Goal: Find specific page/section: Find specific page/section

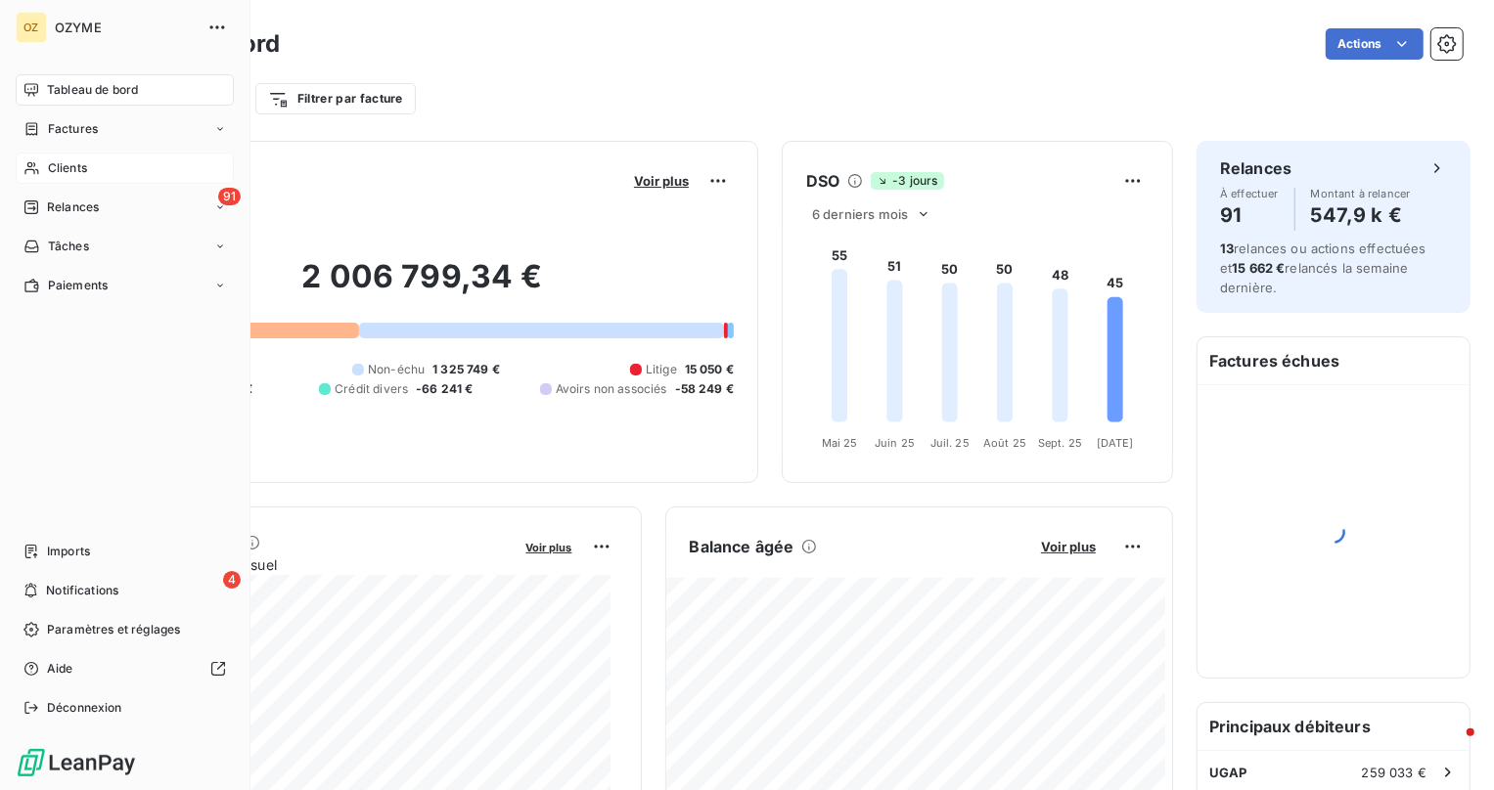
click at [80, 180] on div "Clients" at bounding box center [125, 168] width 218 height 31
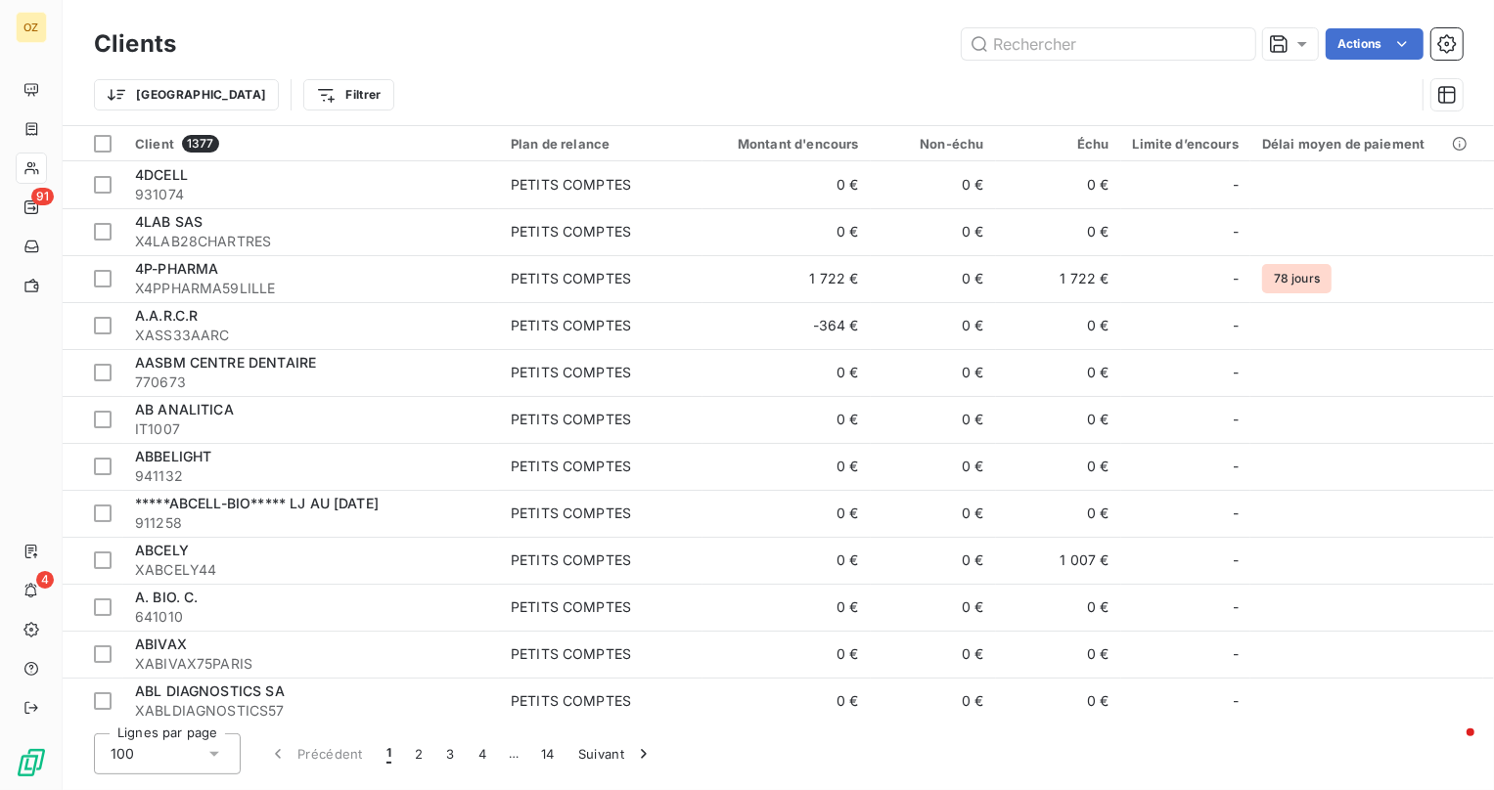
click at [1117, 65] on div "Trier Filtrer" at bounding box center [778, 95] width 1369 height 61
click at [1114, 53] on input "text" at bounding box center [1108, 43] width 293 height 31
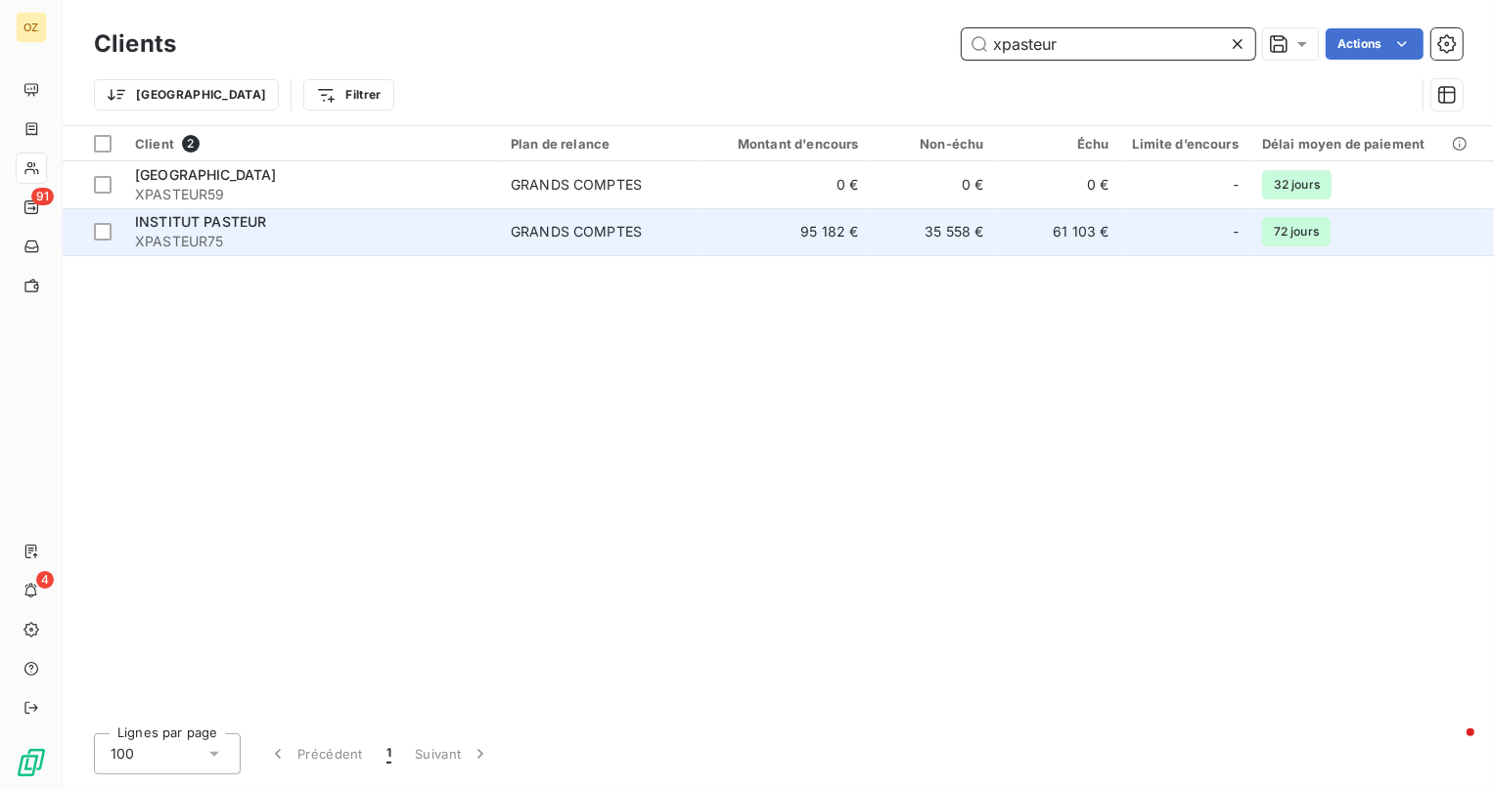
type input "xpasteur"
click at [382, 229] on div "INSTITUT PASTEUR" at bounding box center [311, 222] width 352 height 20
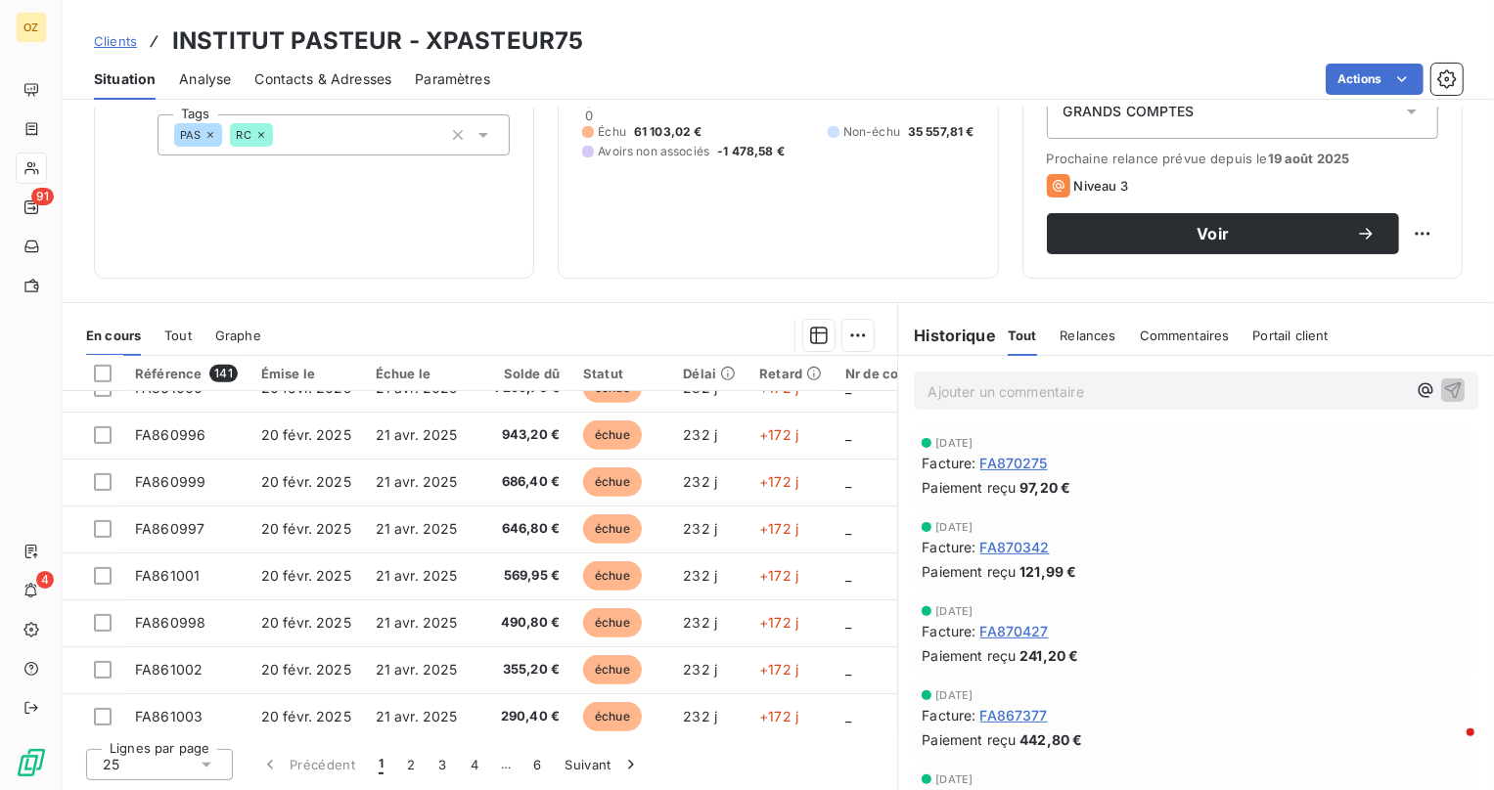
scroll to position [839, 0]
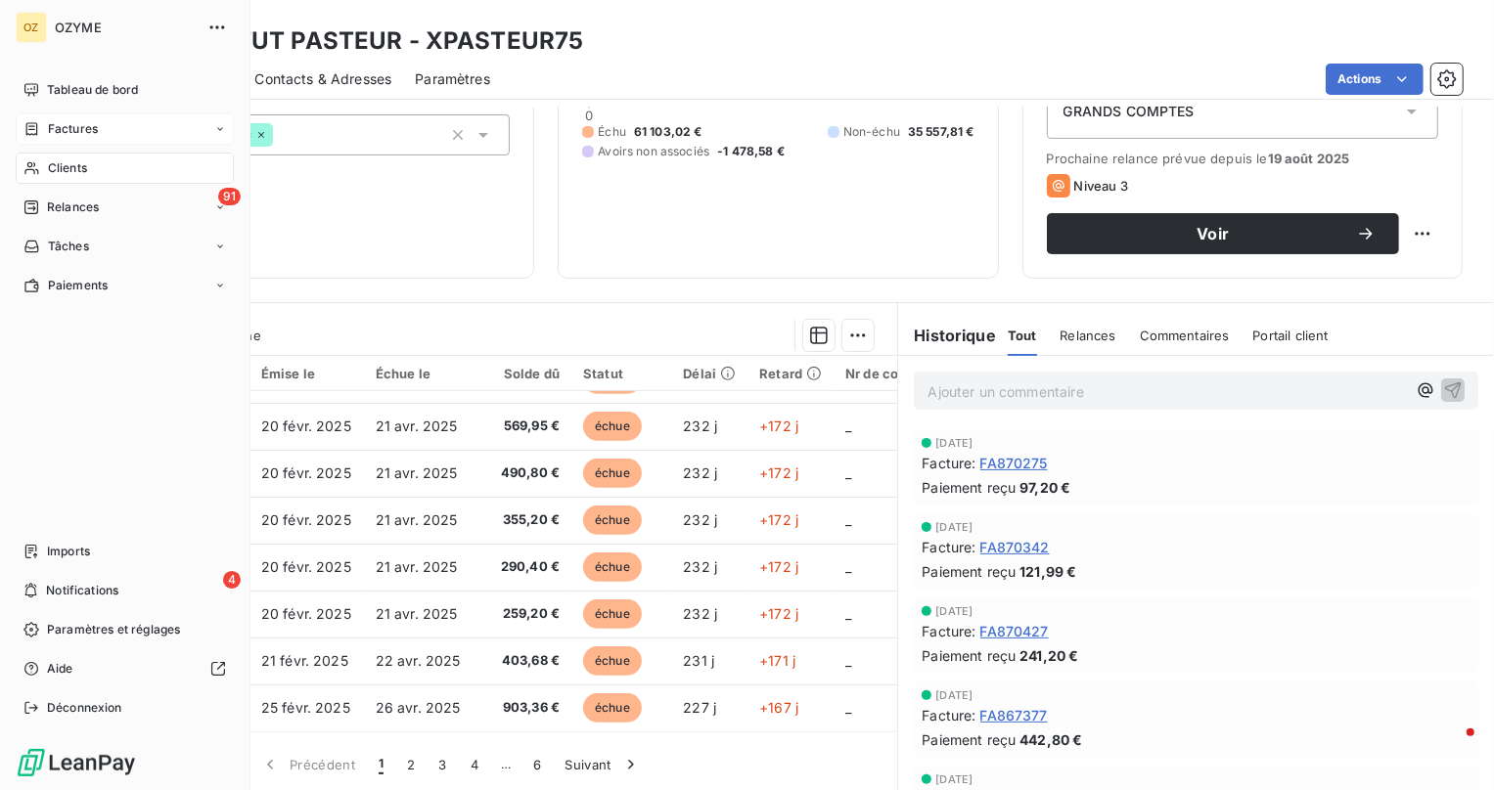
click at [60, 133] on span "Factures" at bounding box center [73, 129] width 50 height 18
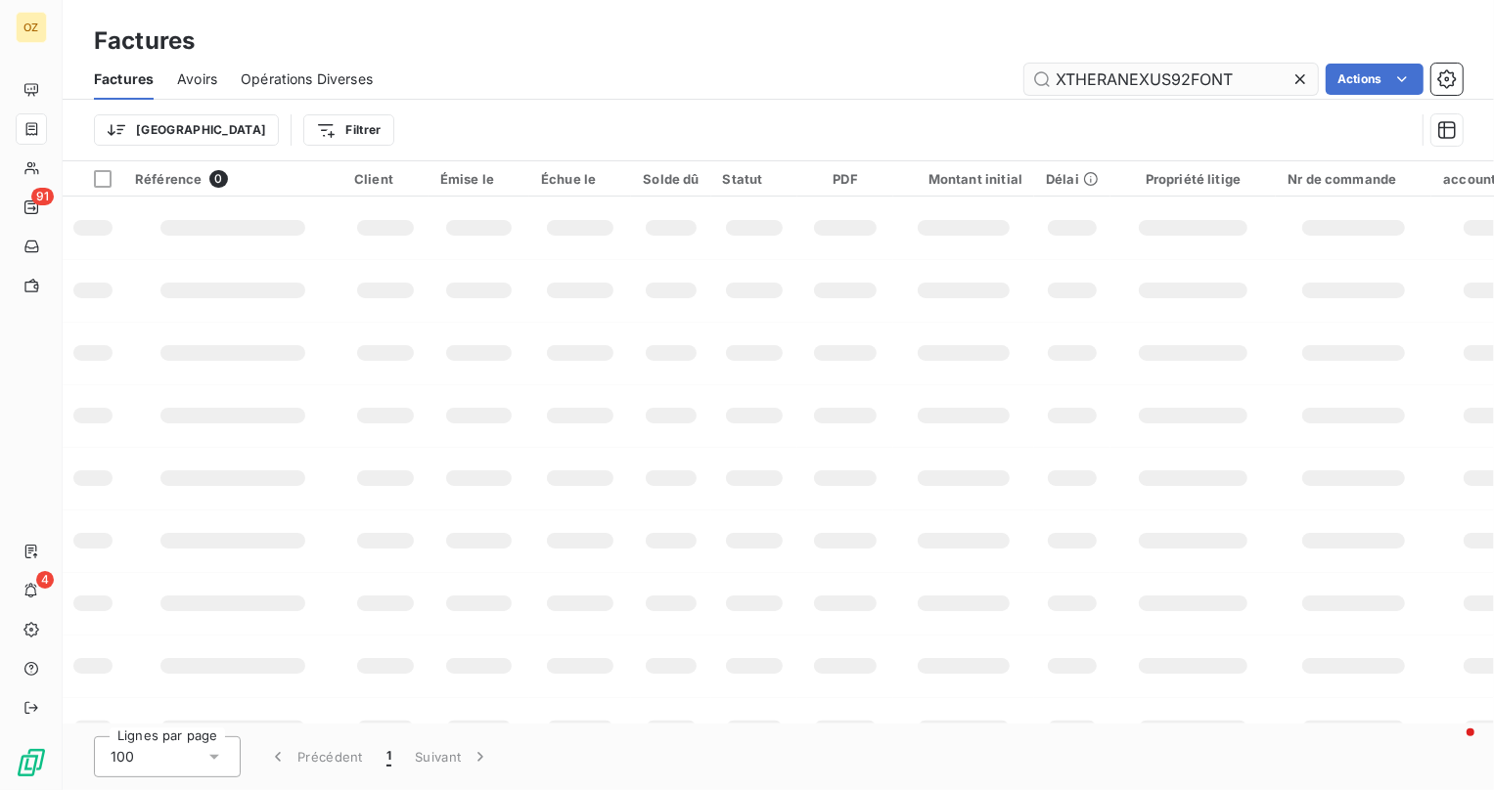
click at [1188, 86] on input "XTHERANEXUS92FONT" at bounding box center [1170, 79] width 293 height 31
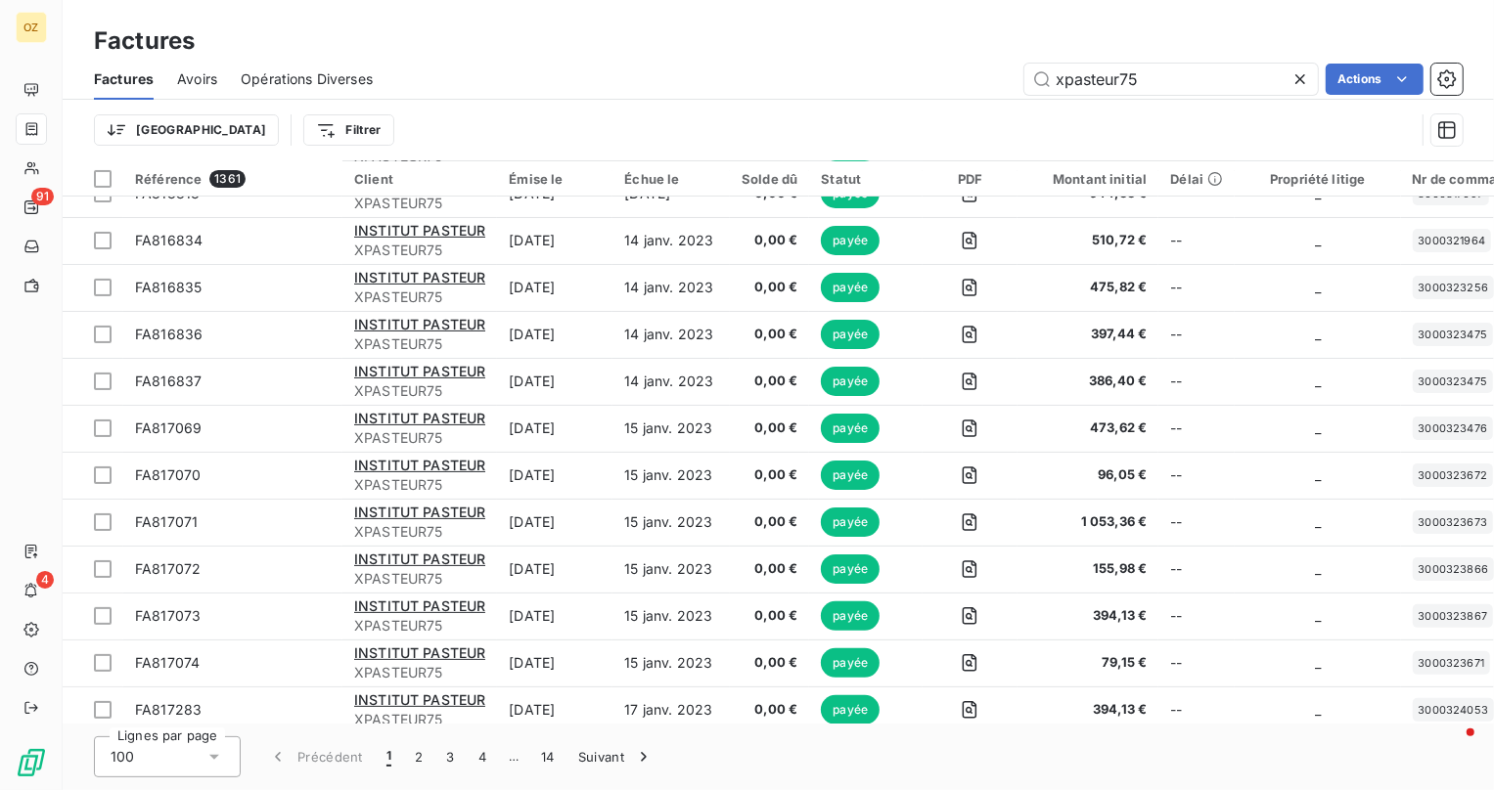
scroll to position [444, 0]
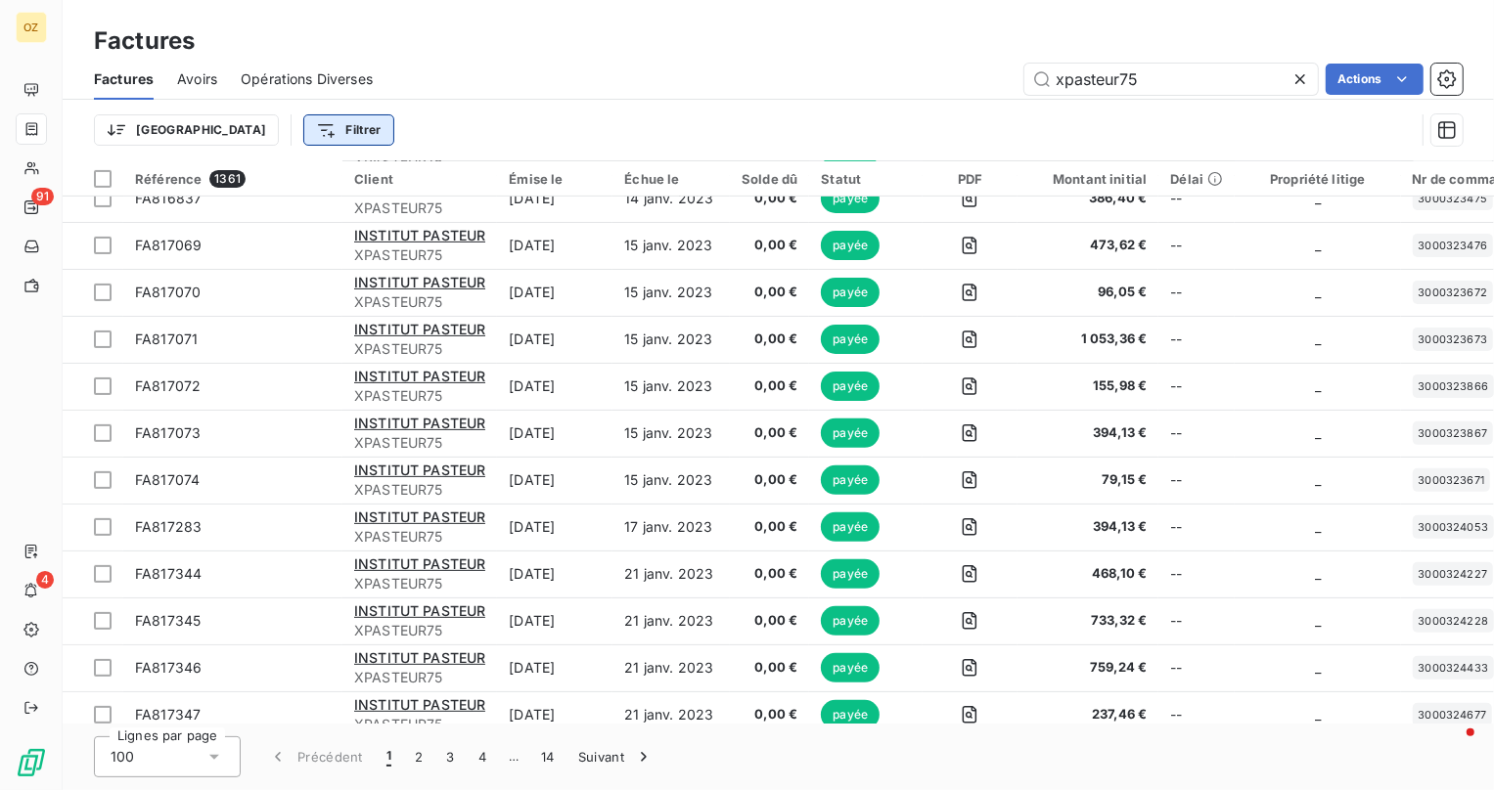
type input "xpasteur75"
click at [265, 135] on html "OZ 91 4 Factures Factures Avoirs Opérations Diverses xpasteur75 Actions Trier F…" at bounding box center [747, 395] width 1494 height 790
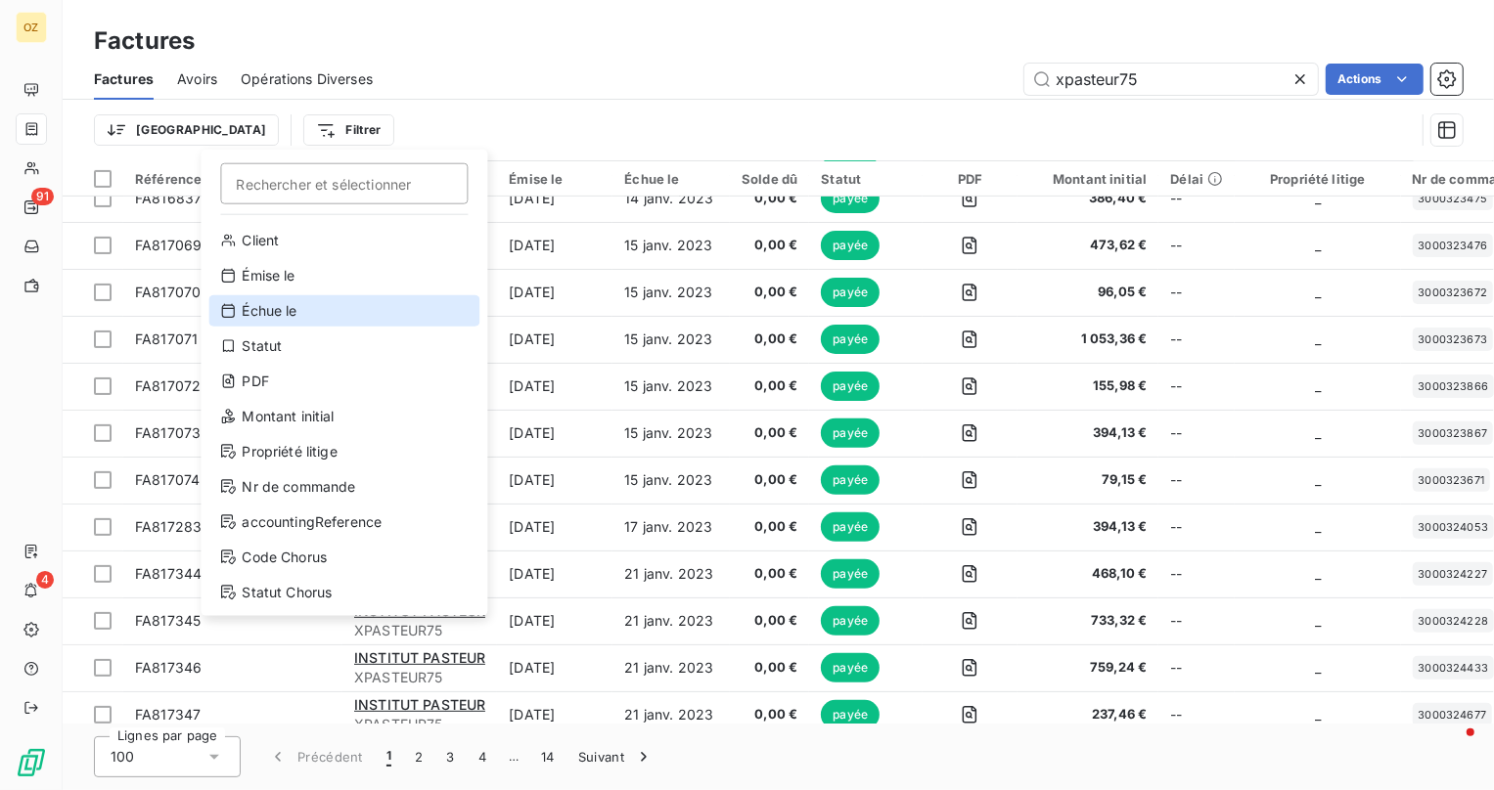
click at [352, 295] on div "Échue le" at bounding box center [343, 310] width 271 height 31
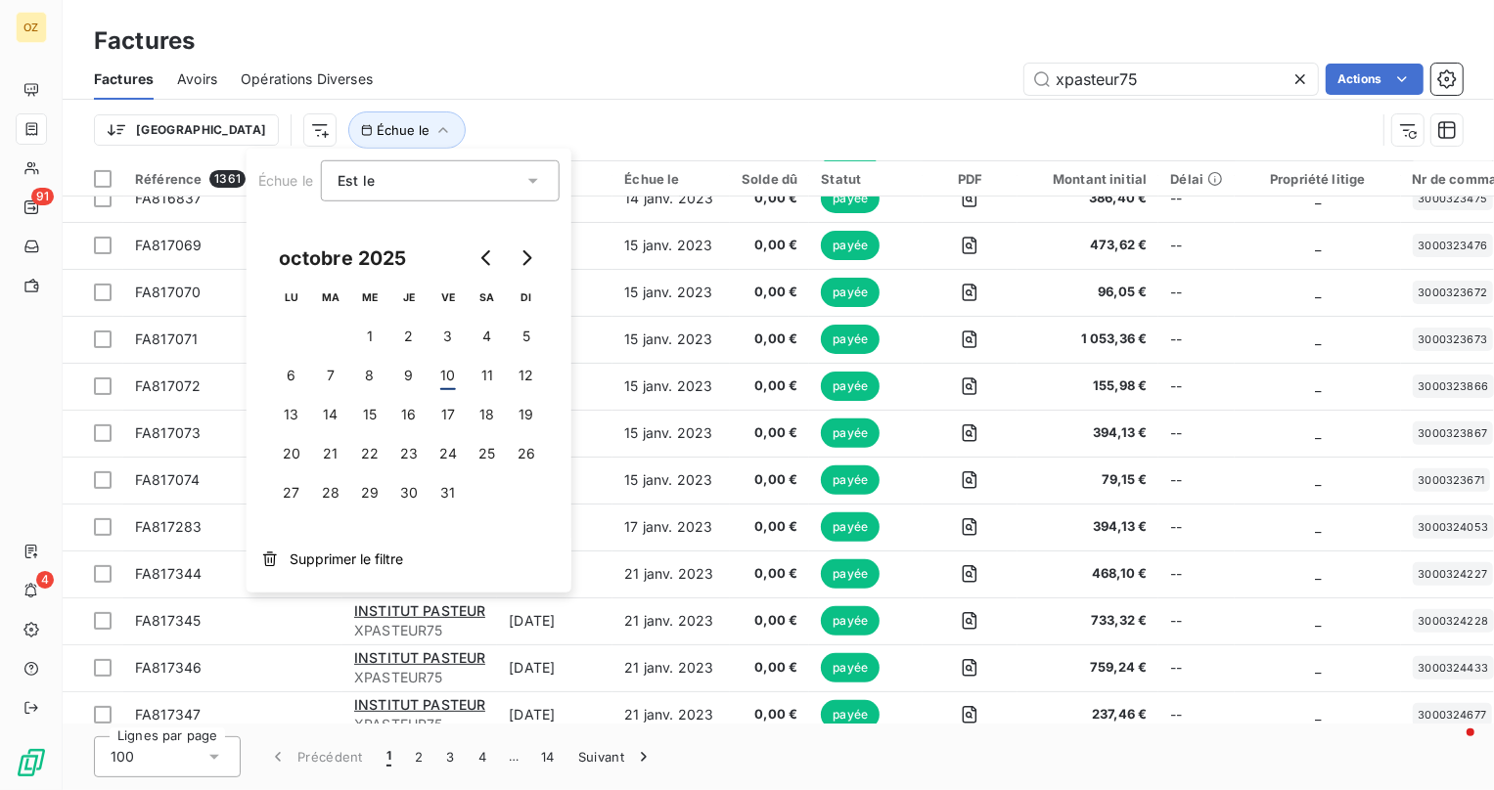
click at [614, 80] on div "xpasteur75 Actions" at bounding box center [929, 79] width 1066 height 31
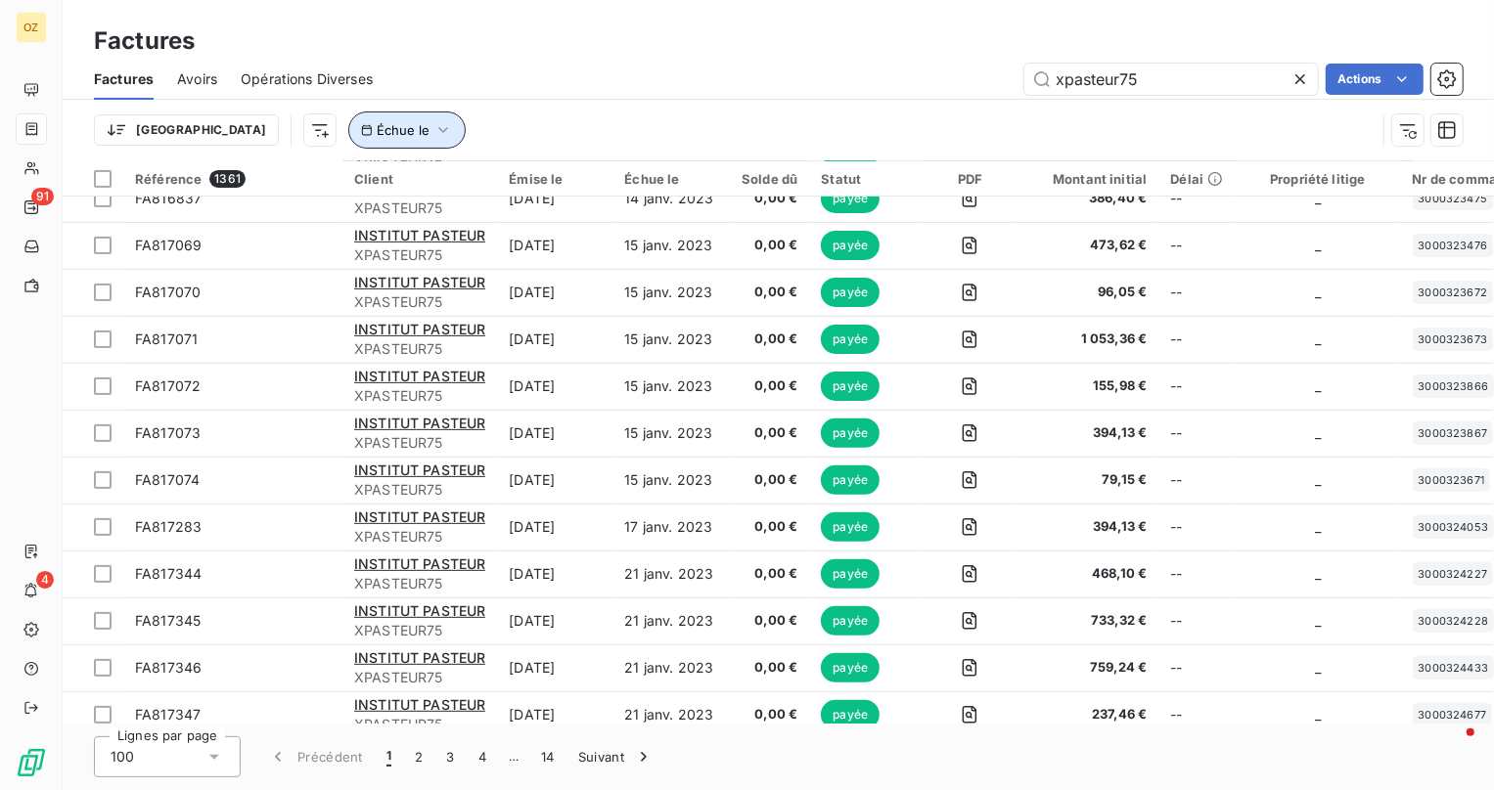
click at [377, 137] on span "Échue le" at bounding box center [403, 130] width 53 height 16
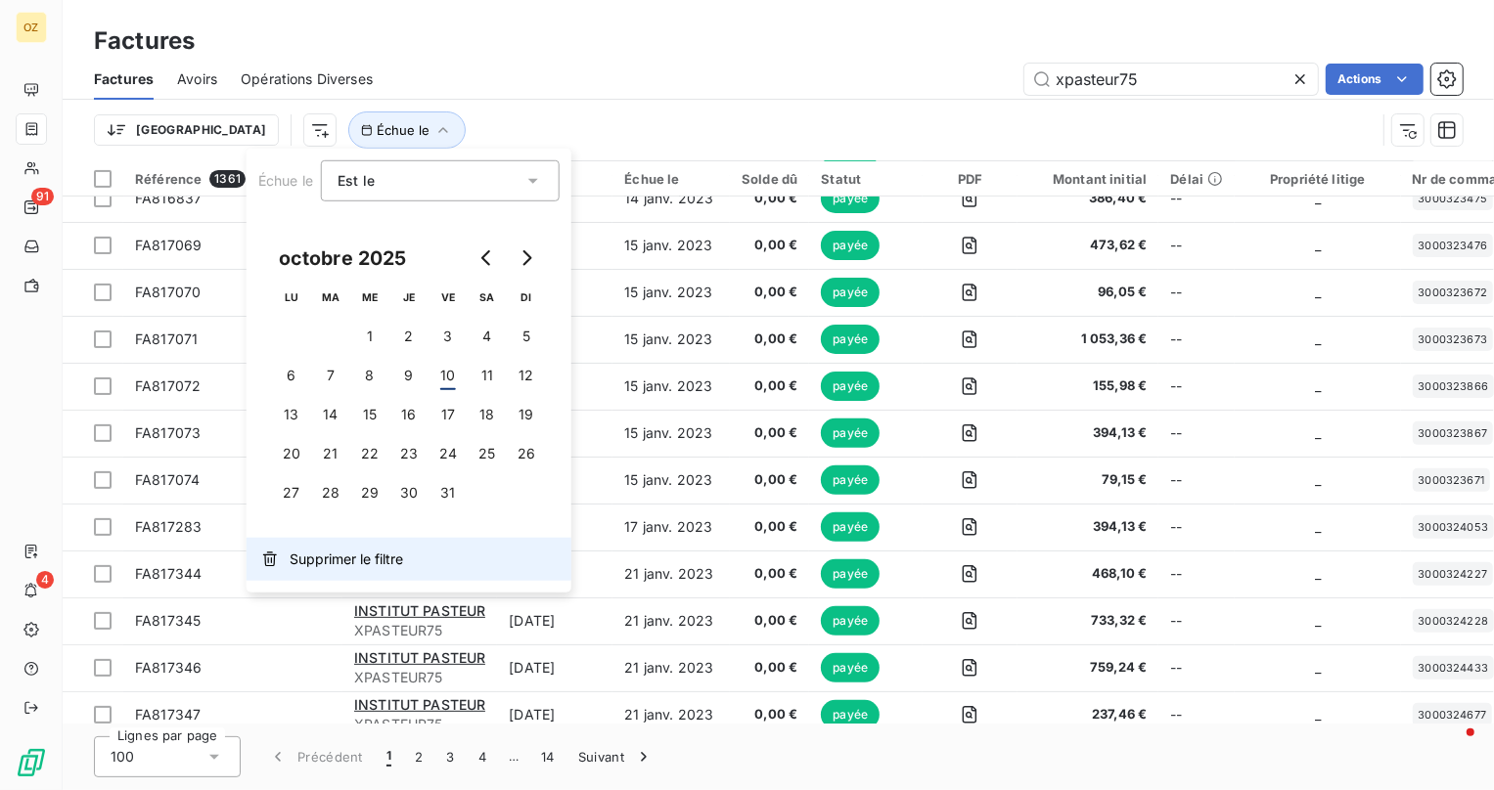
click at [353, 562] on span "Supprimer le filtre" at bounding box center [346, 560] width 113 height 20
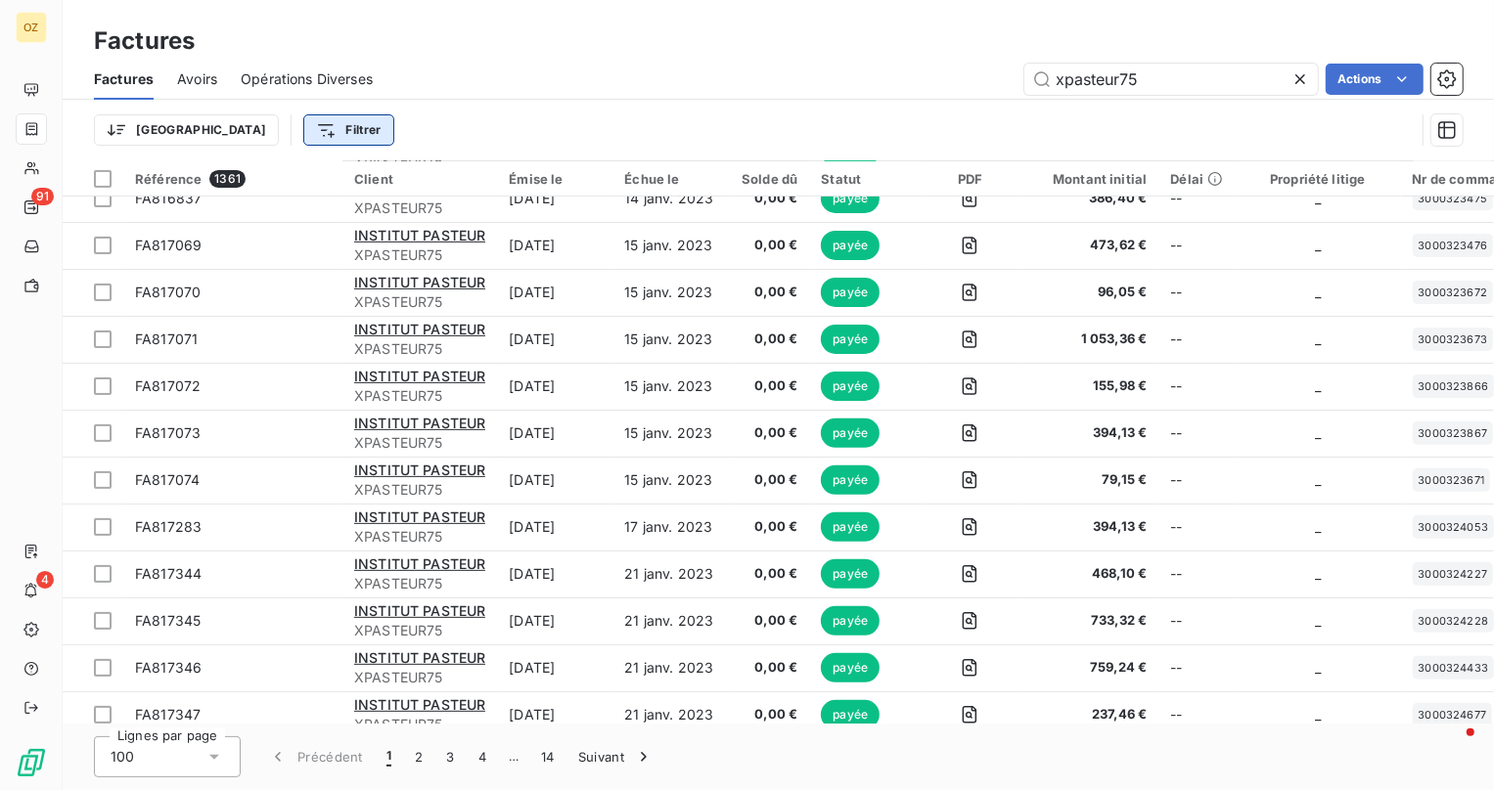
click at [251, 127] on html "OZ 91 4 Factures Factures Avoirs Opérations Diverses xpasteur75 Actions Trier F…" at bounding box center [747, 395] width 1494 height 790
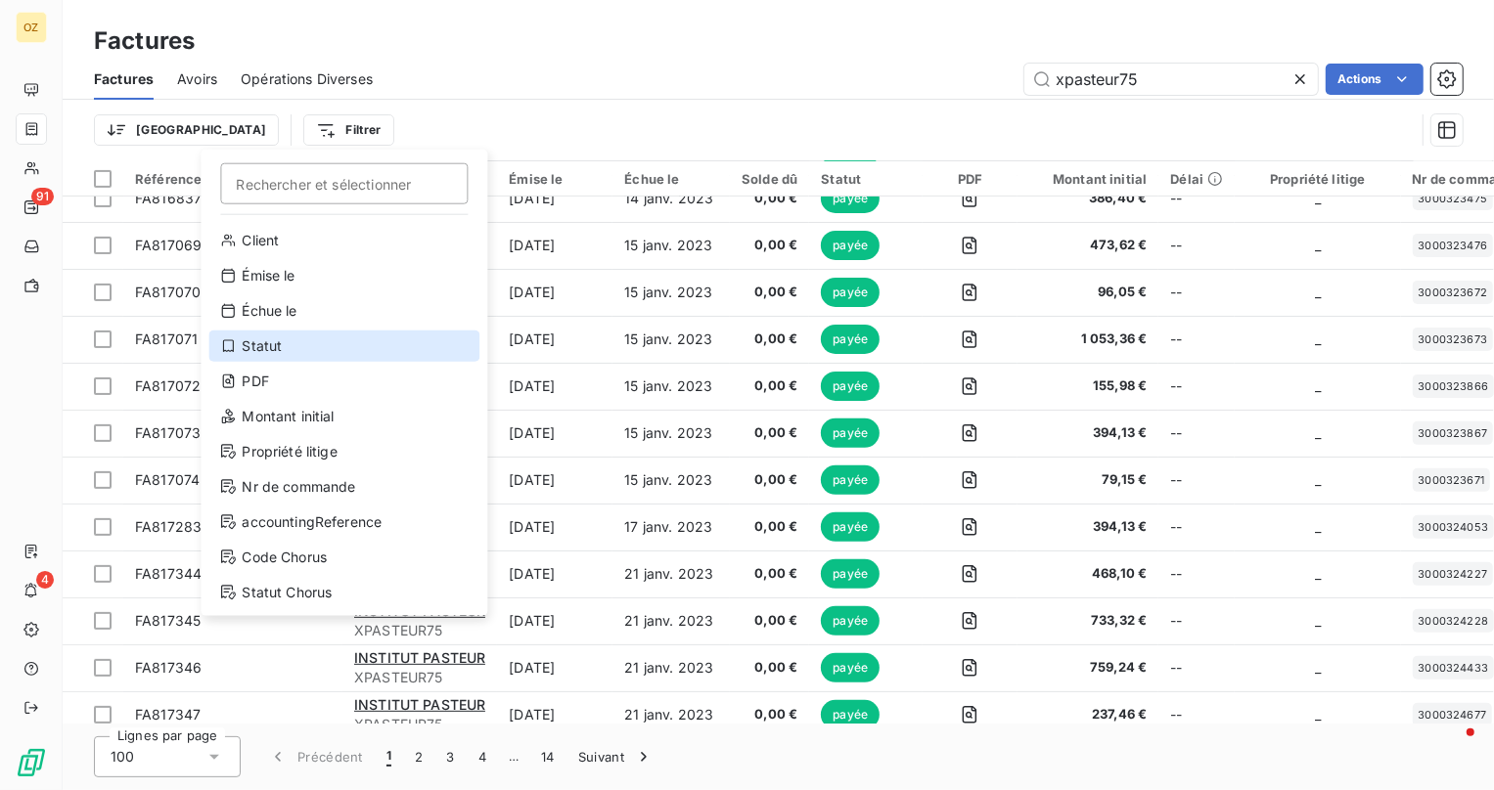
click at [319, 336] on div "Statut" at bounding box center [343, 346] width 271 height 31
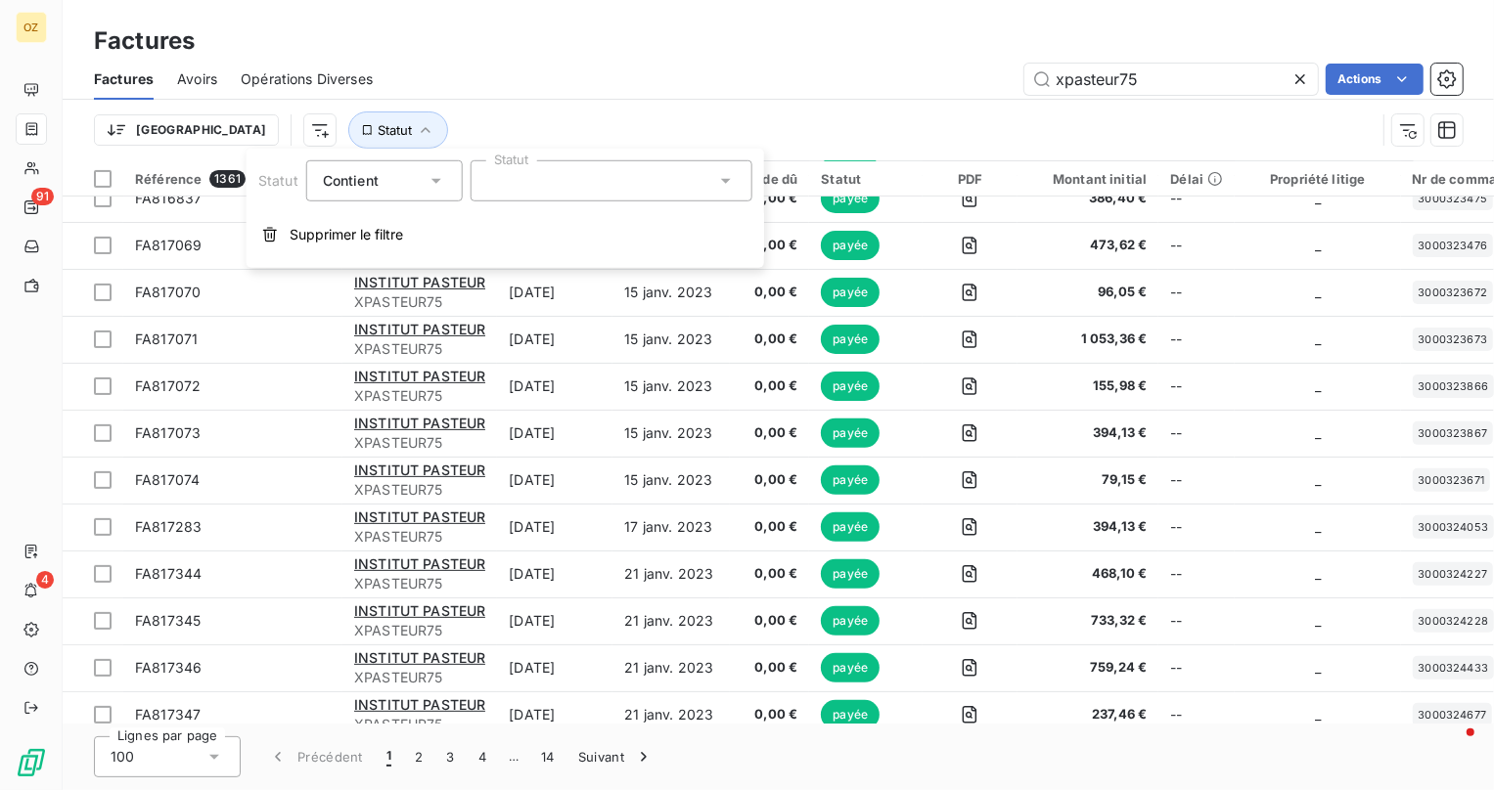
click at [568, 180] on div at bounding box center [612, 180] width 282 height 41
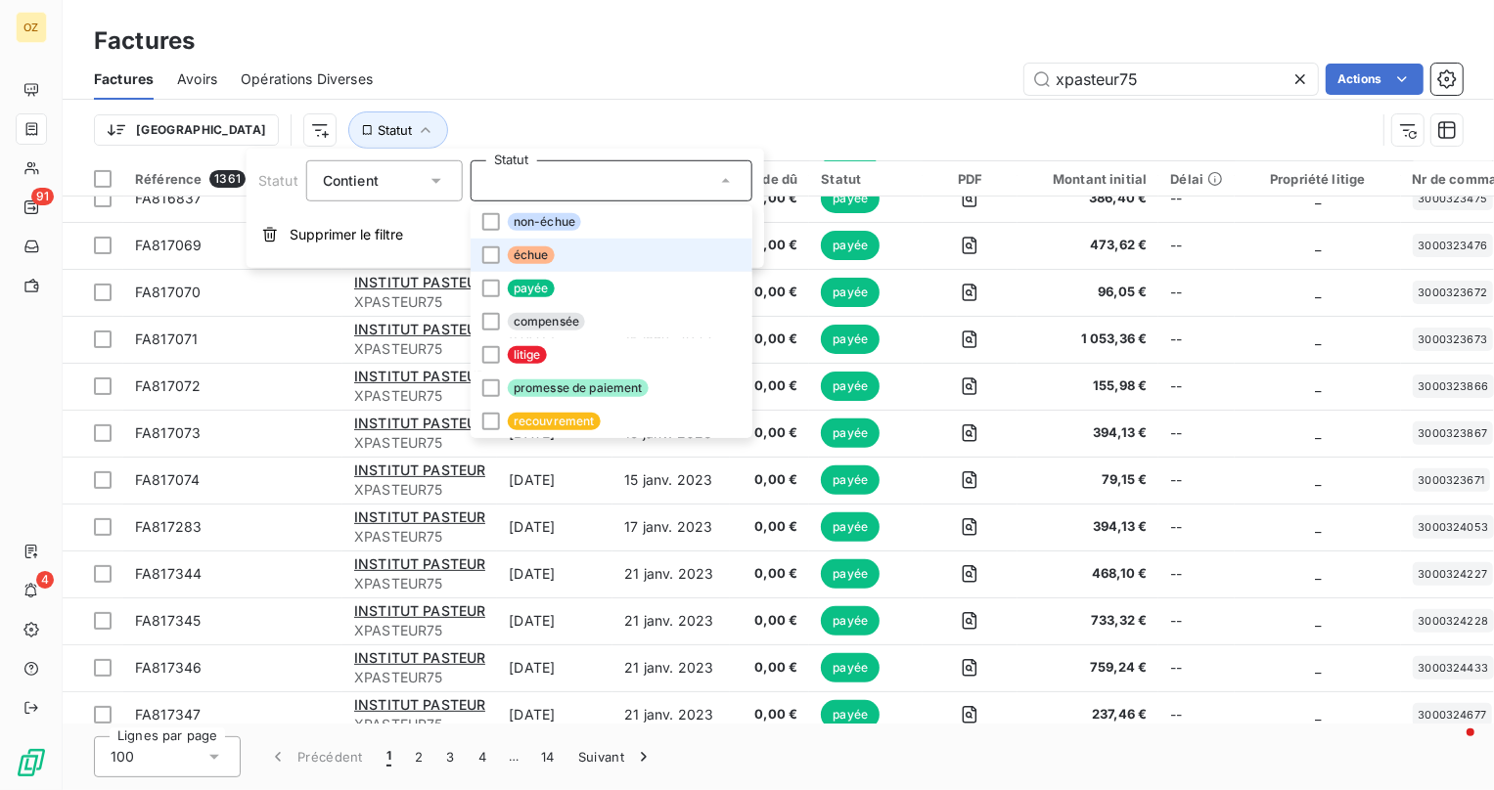
click at [561, 250] on li "échue" at bounding box center [612, 255] width 282 height 33
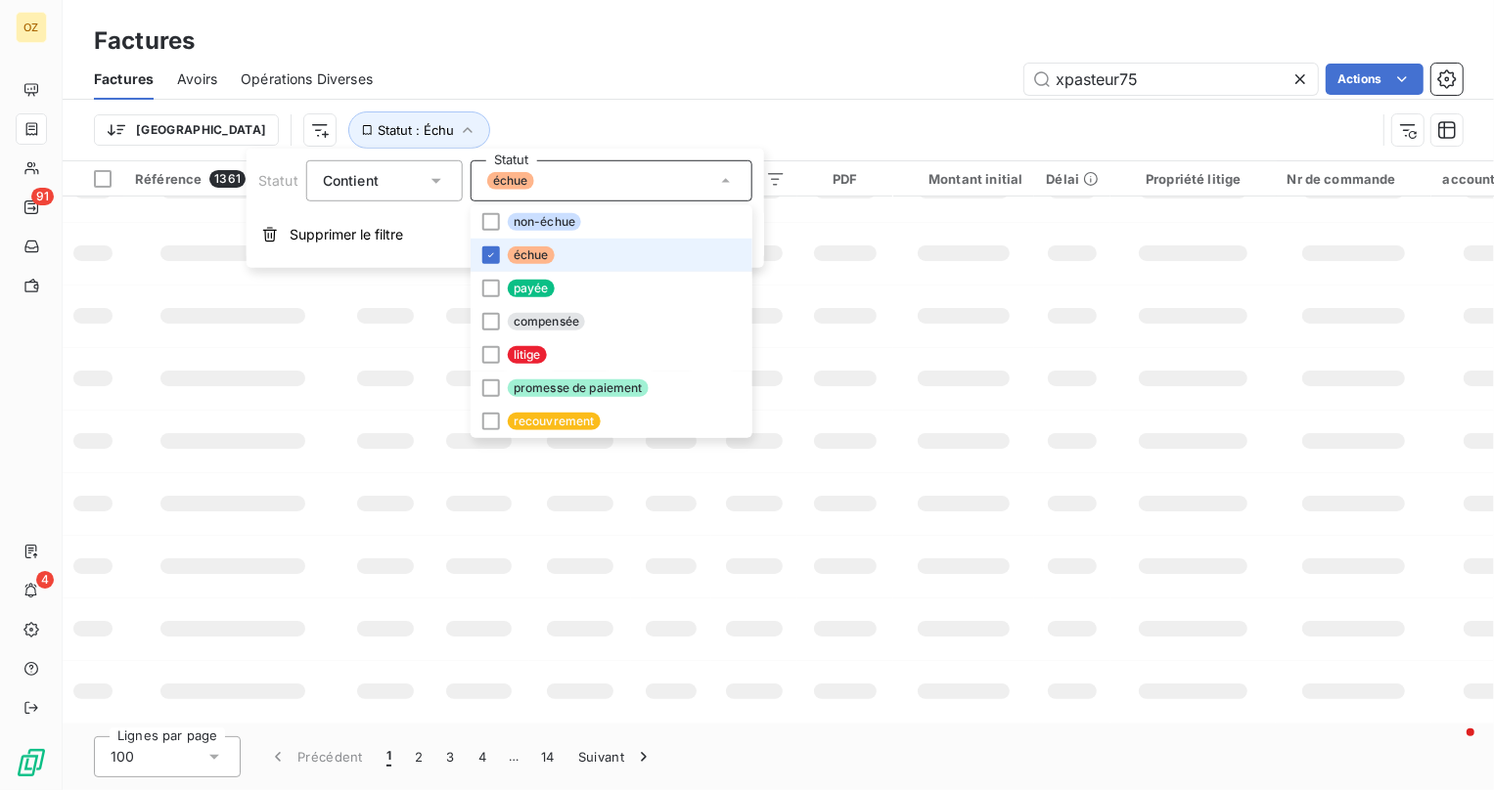
scroll to position [419, 0]
click at [664, 112] on div "Trier Statut : Échu" at bounding box center [735, 130] width 1282 height 37
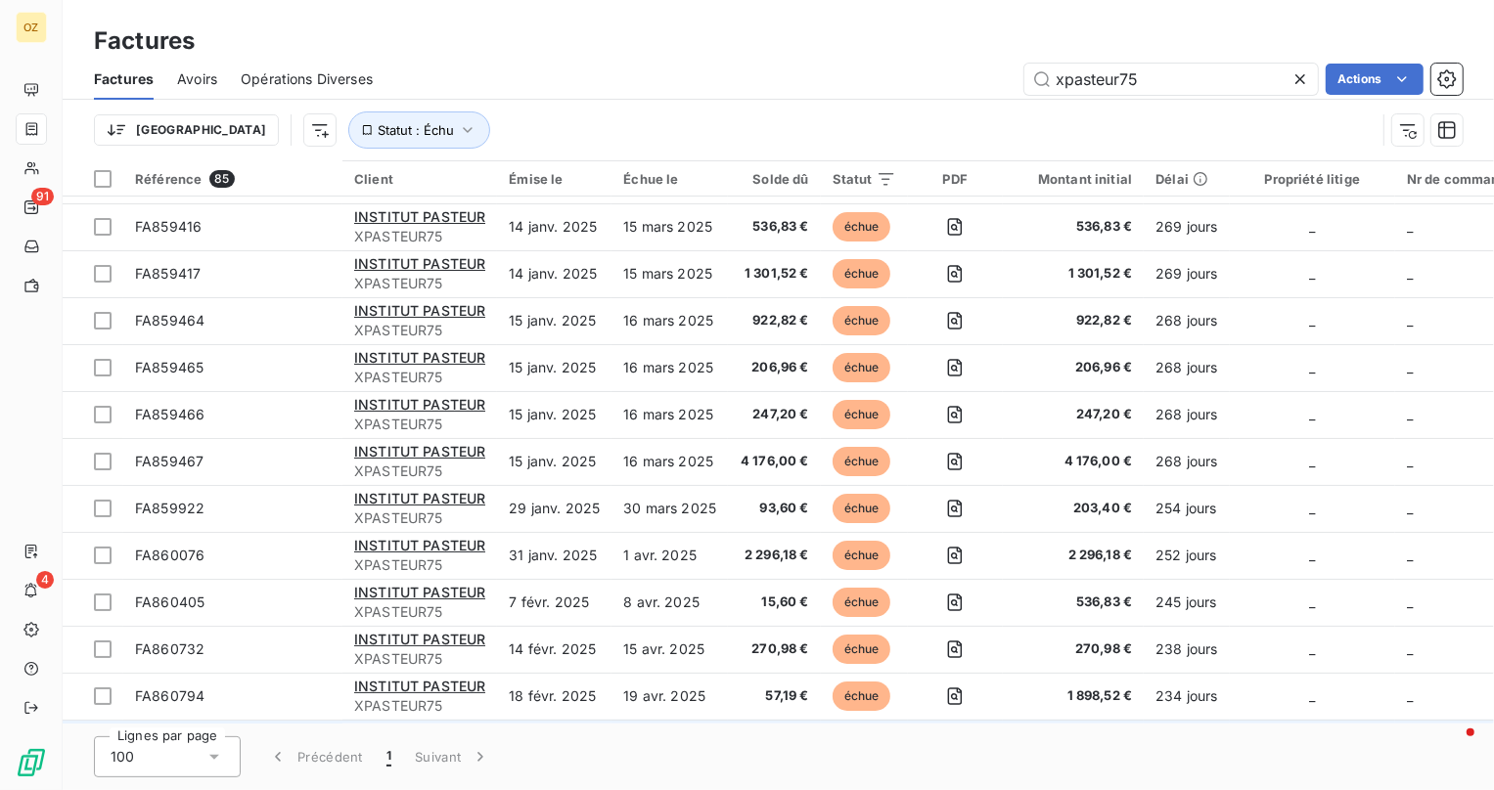
scroll to position [0, 0]
